Goal: Information Seeking & Learning: Learn about a topic

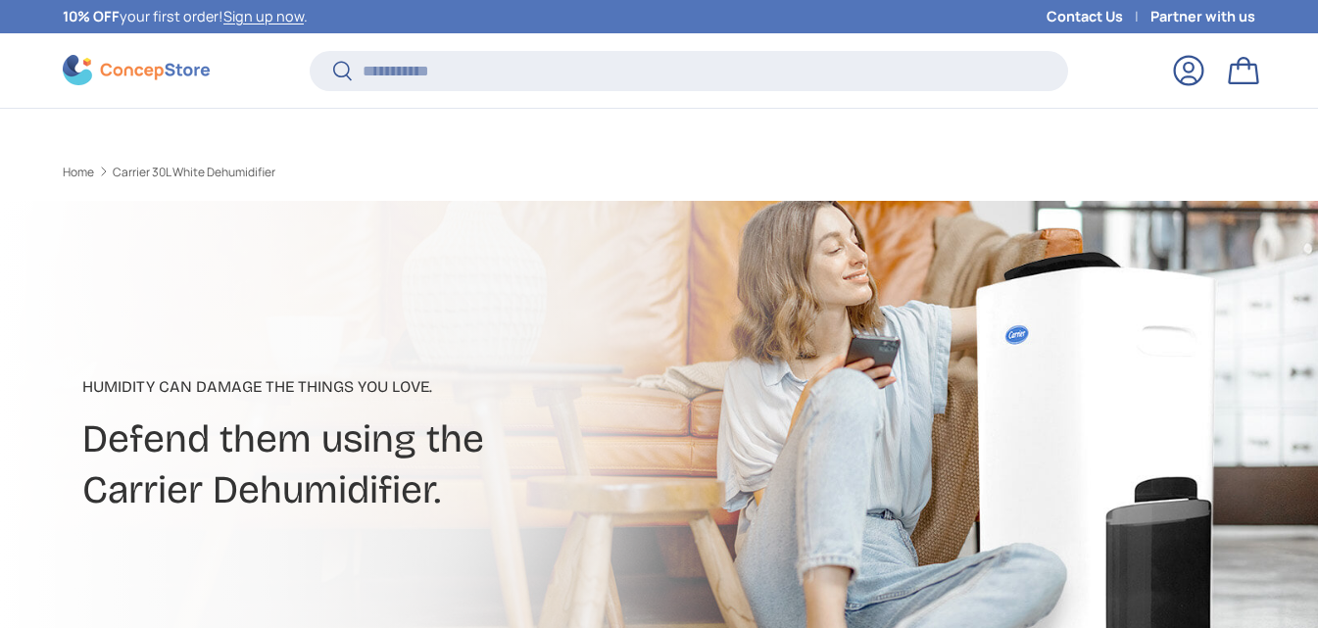
scroll to position [878, 0]
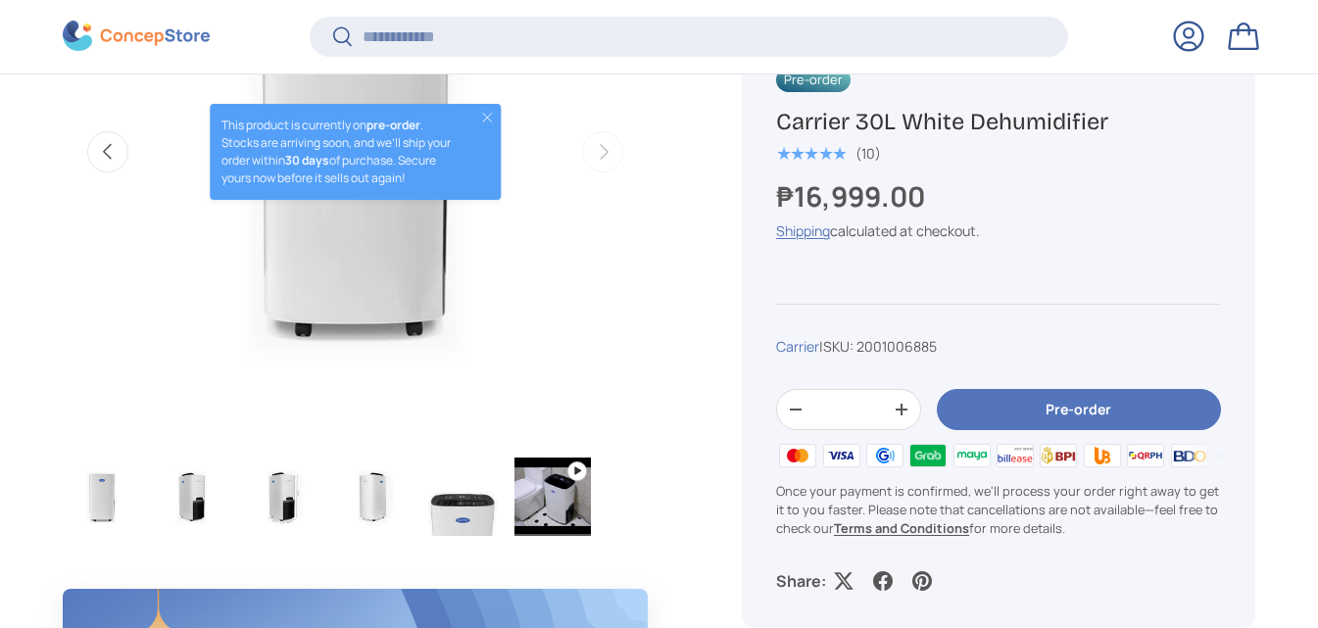
click at [387, 494] on img "Gallery Viewer" at bounding box center [372, 497] width 76 height 78
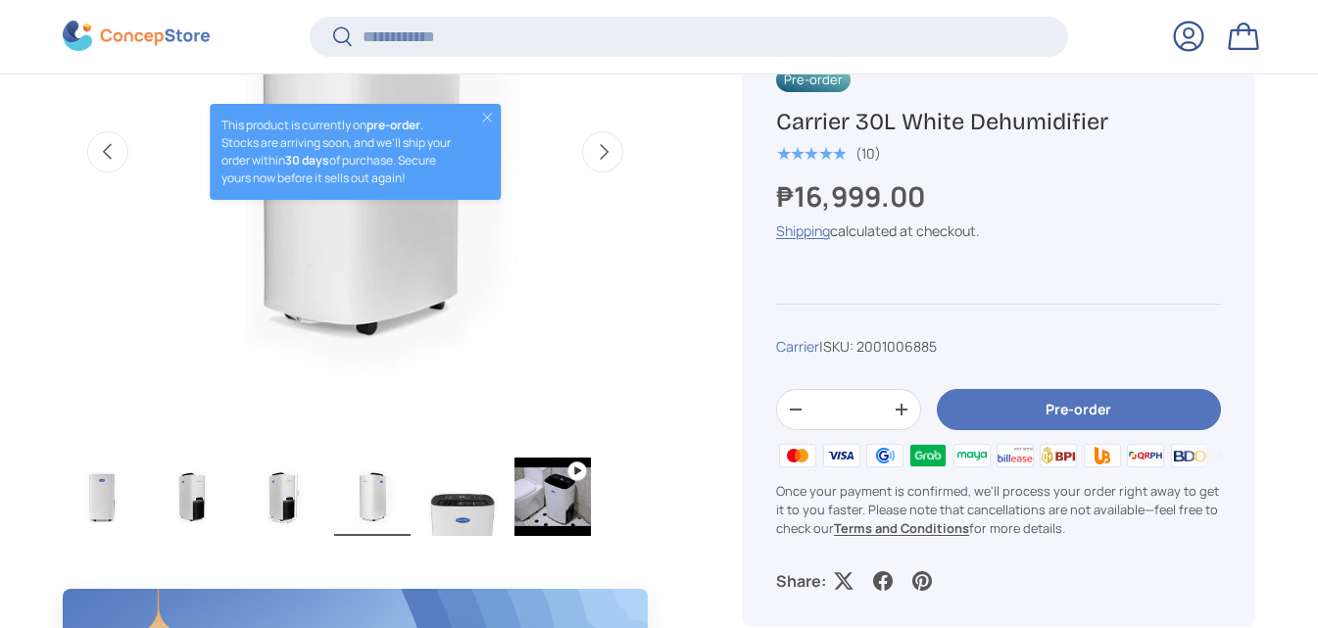
scroll to position [0, 0]
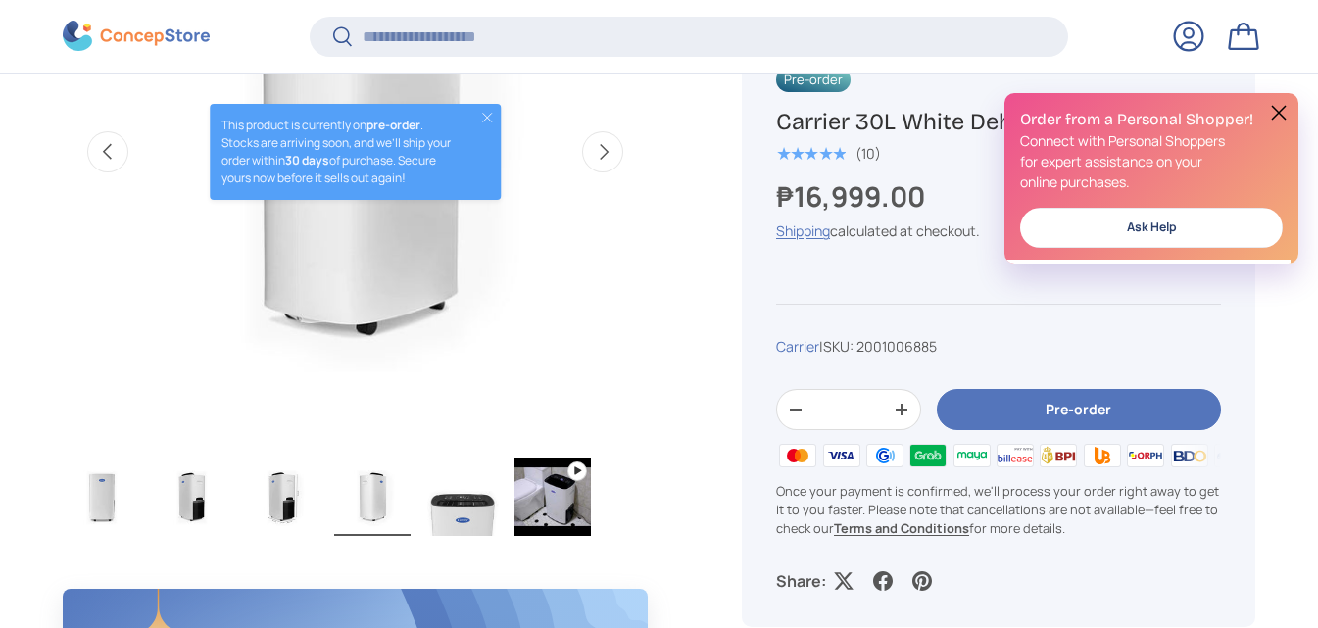
click at [293, 490] on img "Gallery Viewer" at bounding box center [282, 497] width 76 height 78
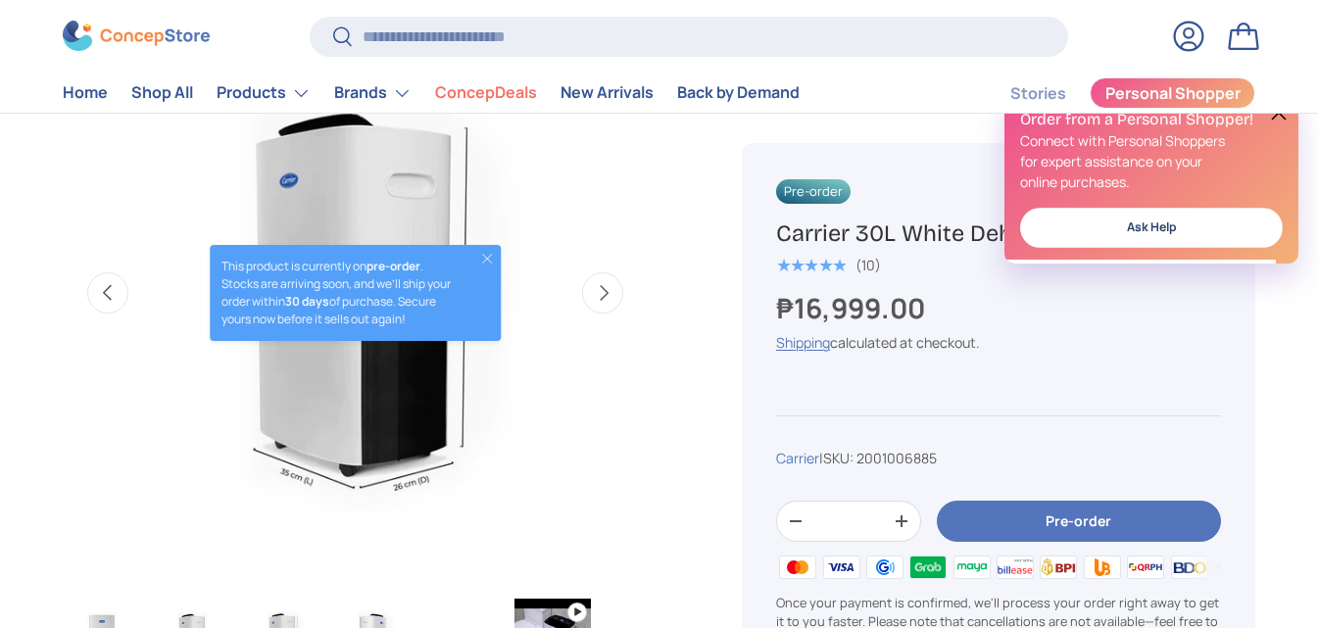
scroll to position [686, 0]
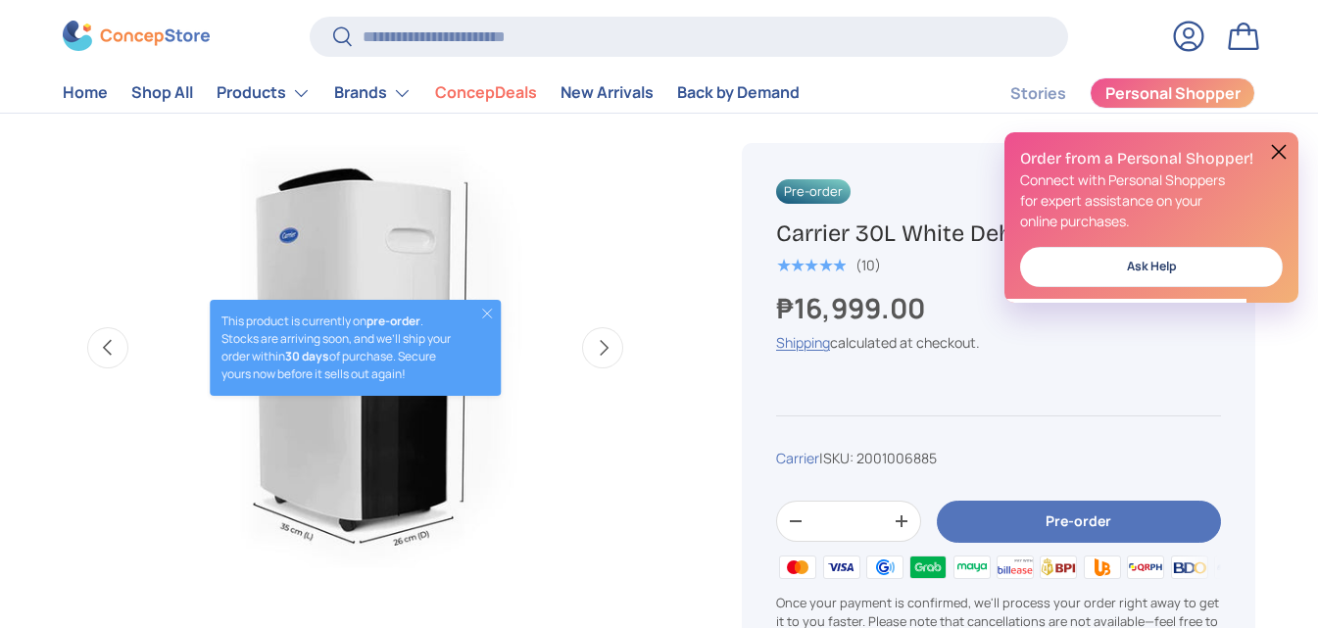
click at [484, 316] on button "Close" at bounding box center [487, 314] width 16 height 16
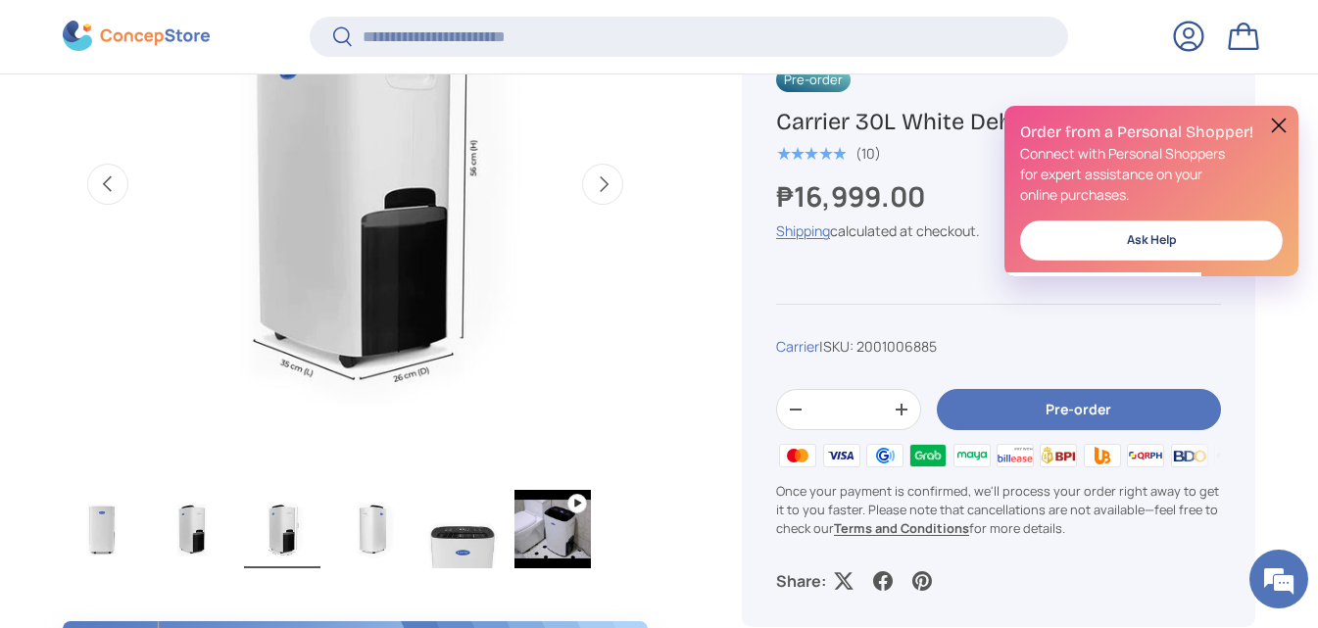
scroll to position [1074, 0]
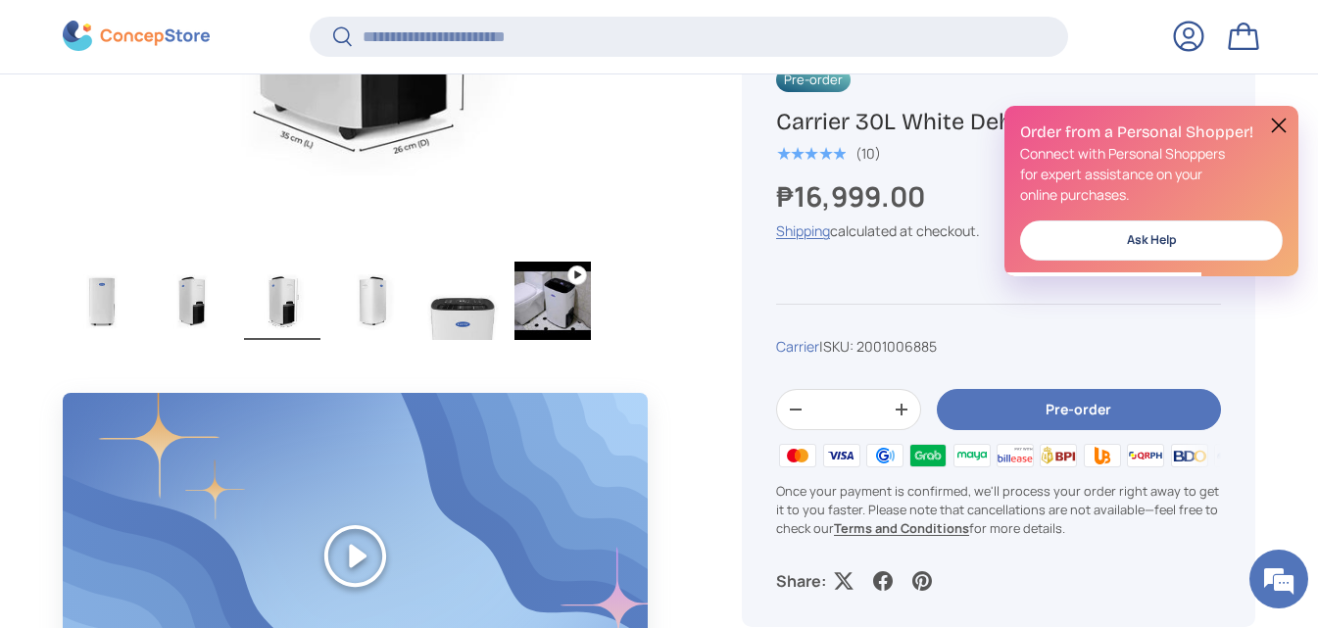
click at [211, 323] on img "Gallery Viewer" at bounding box center [192, 301] width 76 height 78
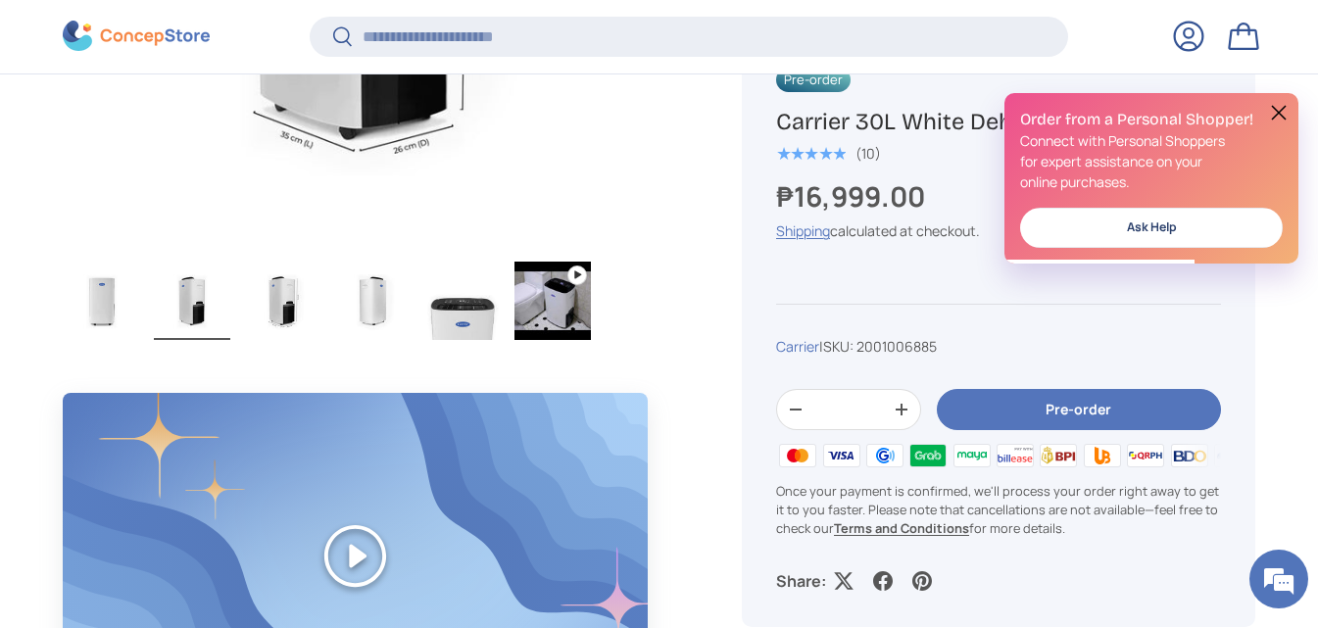
scroll to position [0, 595]
click at [97, 301] on img "Gallery Viewer" at bounding box center [102, 301] width 76 height 78
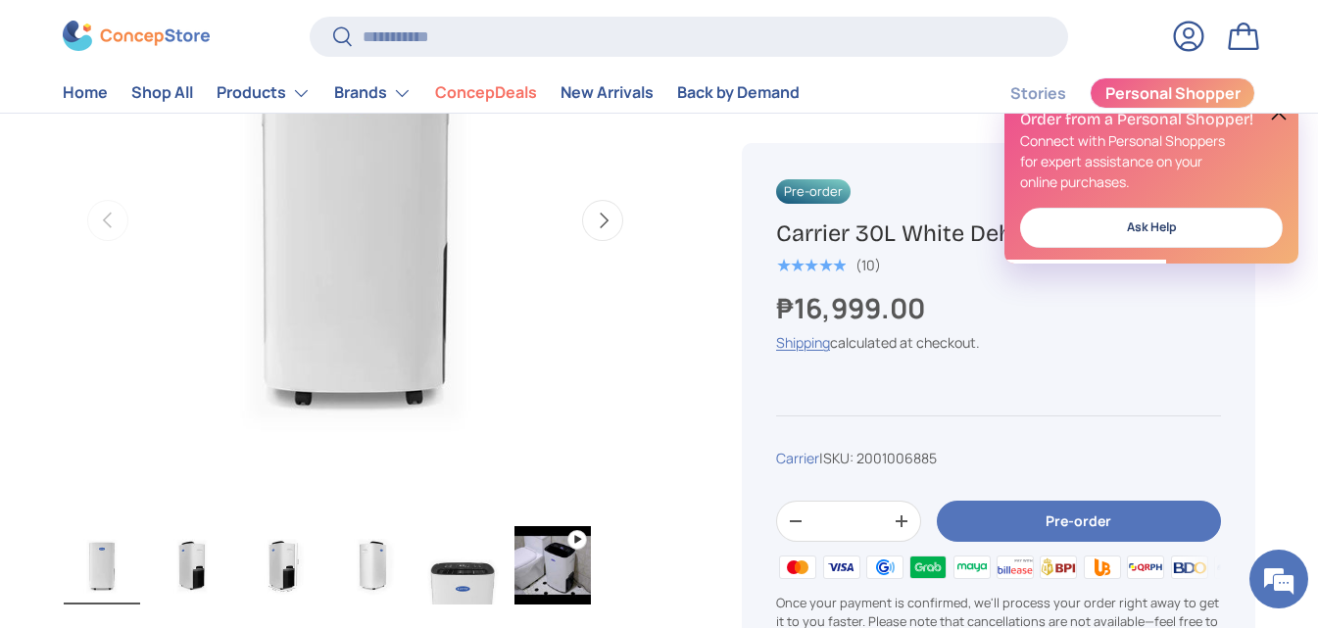
scroll to position [686, 0]
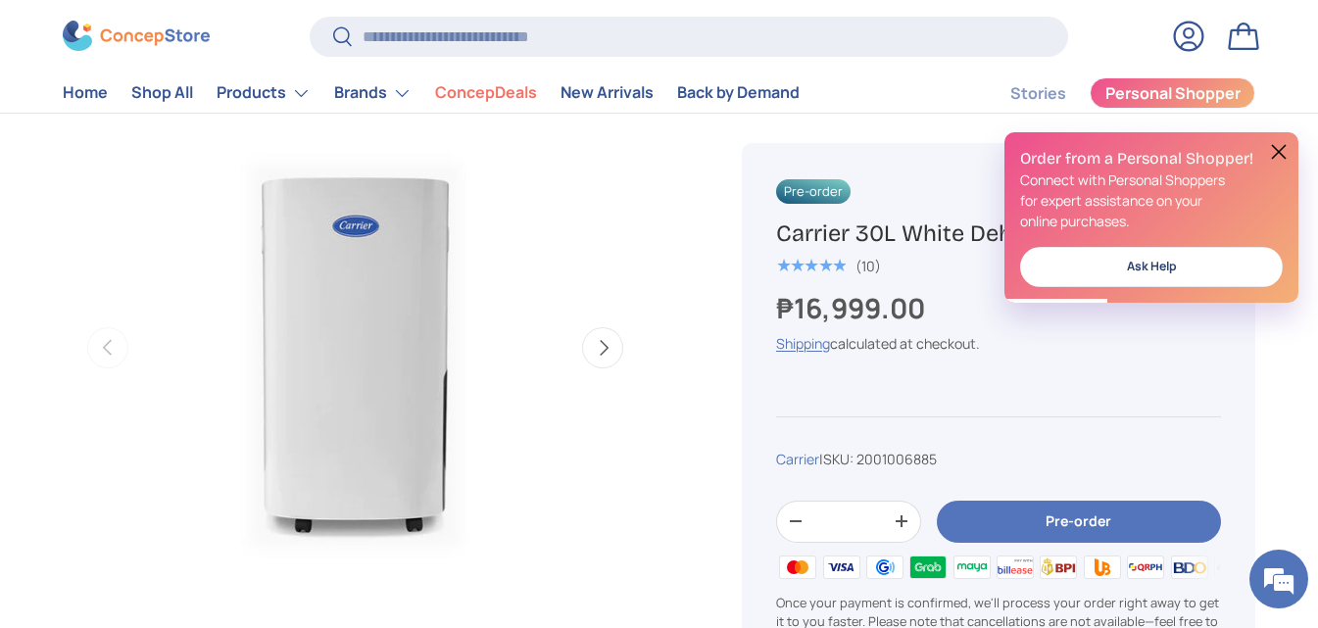
click at [1277, 150] on button at bounding box center [1279, 152] width 24 height 24
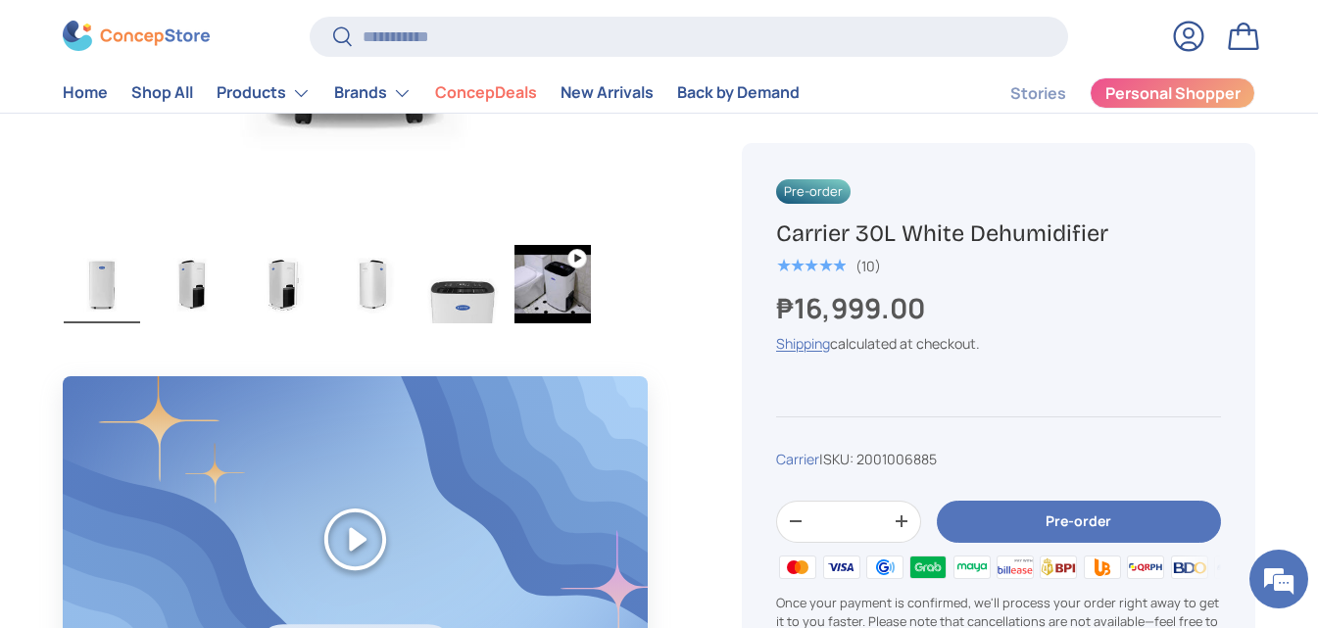
scroll to position [1078, 0]
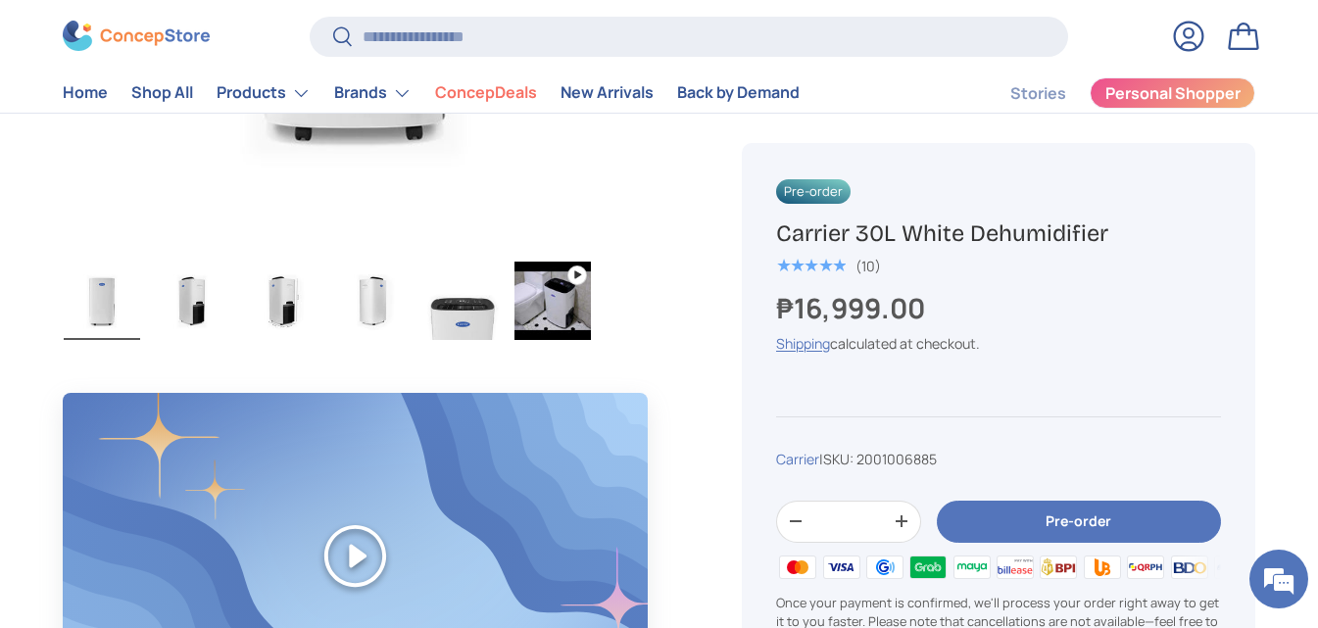
click at [363, 298] on img "Gallery Viewer" at bounding box center [372, 301] width 76 height 78
click at [431, 300] on img "Gallery Viewer" at bounding box center [462, 301] width 76 height 78
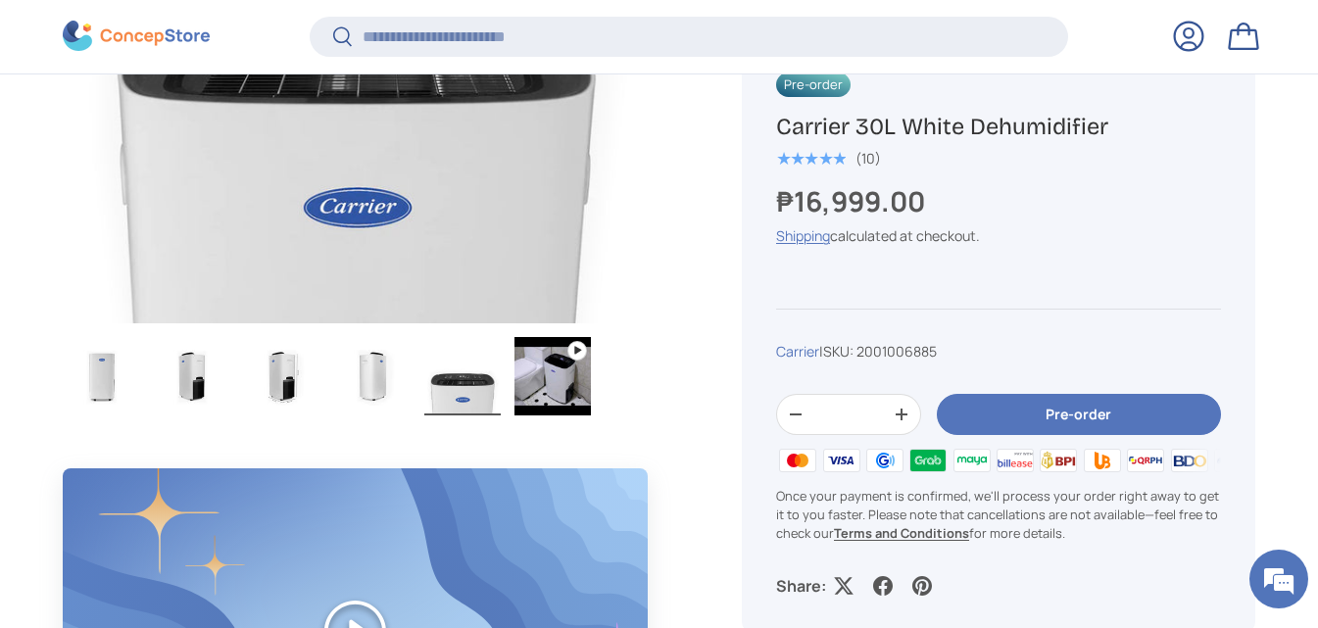
scroll to position [686, 0]
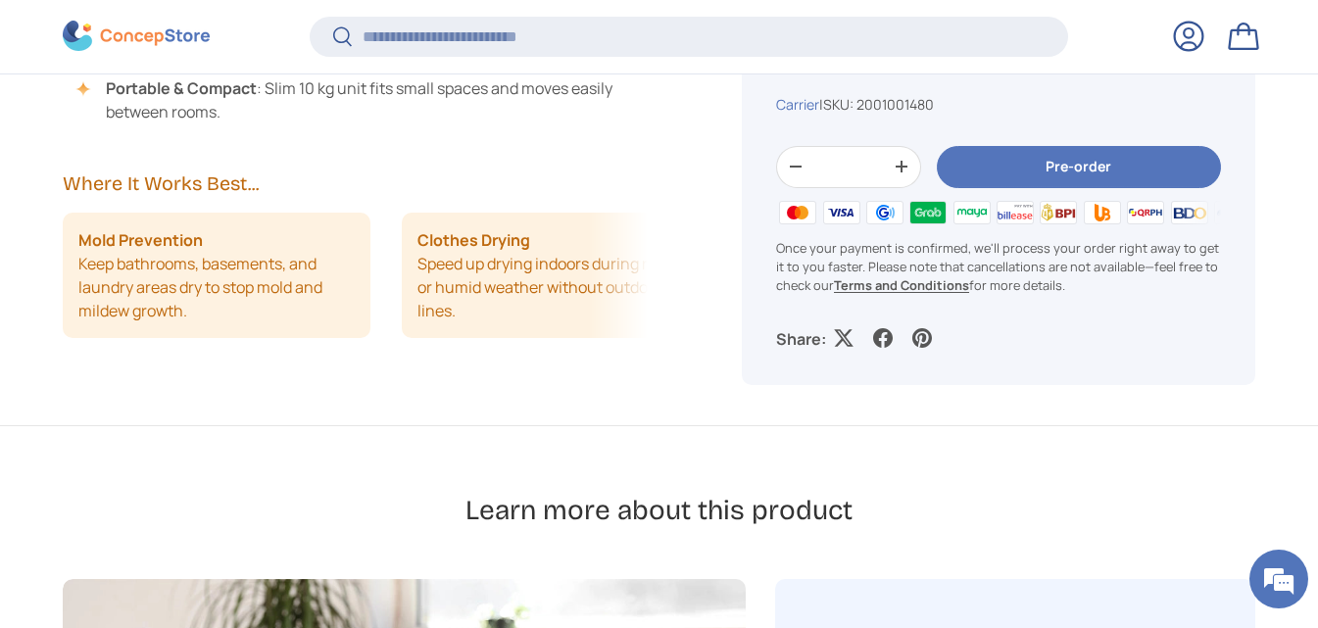
scroll to position [1859, 0]
